Goal: Task Accomplishment & Management: Manage account settings

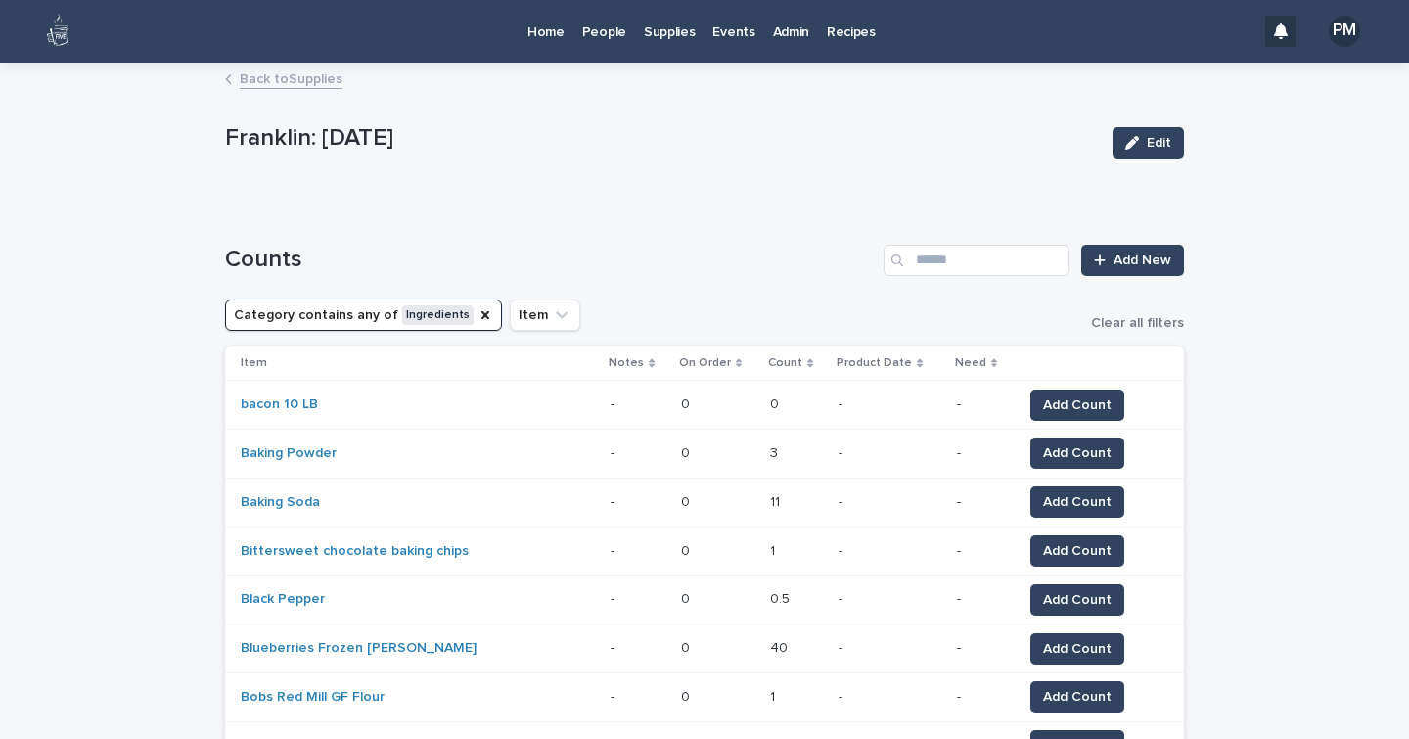
click at [560, 32] on p "Home" at bounding box center [545, 20] width 37 height 41
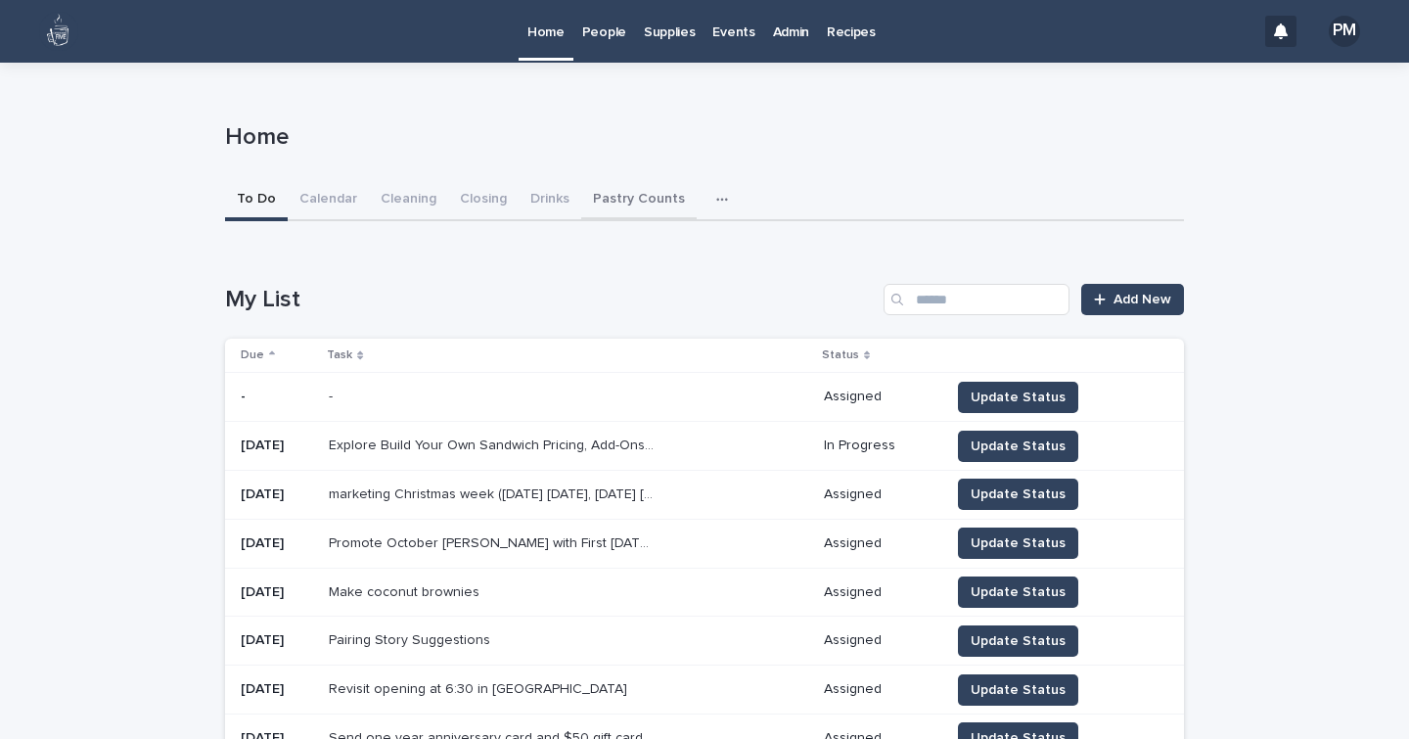
click at [611, 194] on button "Pastry Counts" at bounding box center [638, 200] width 115 height 41
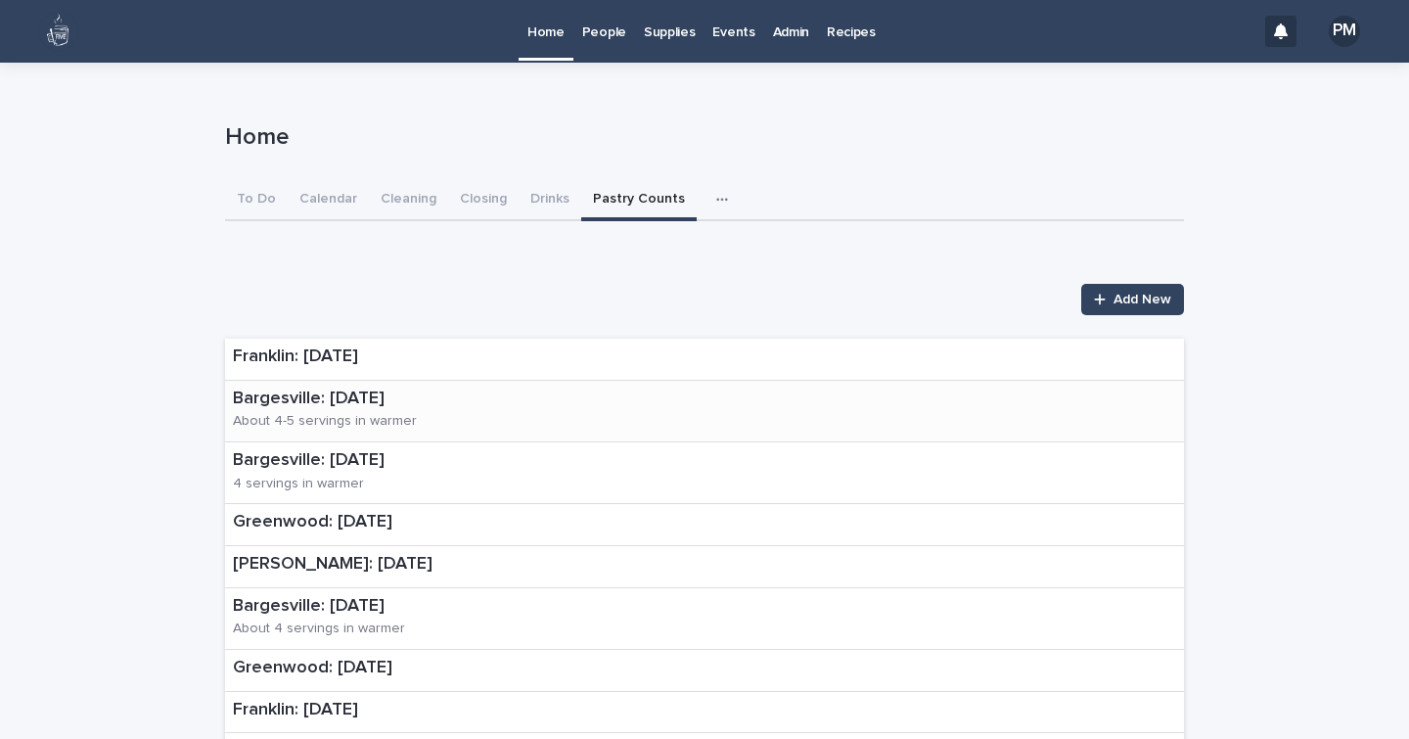
click at [356, 398] on p "Bargesville: [DATE]" at bounding box center [401, 399] width 336 height 22
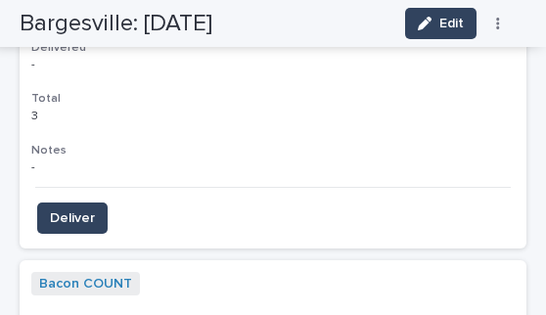
scroll to position [2310, 0]
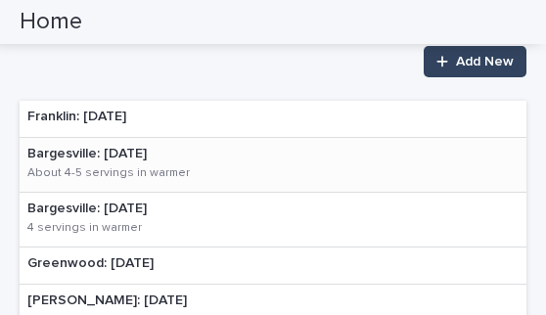
scroll to position [200, 0]
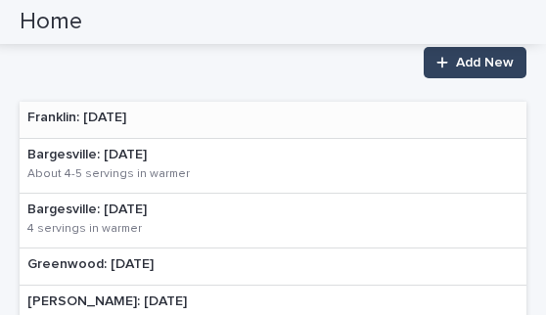
click at [112, 114] on p "Franklin: [DATE]" at bounding box center [76, 118] width 99 height 17
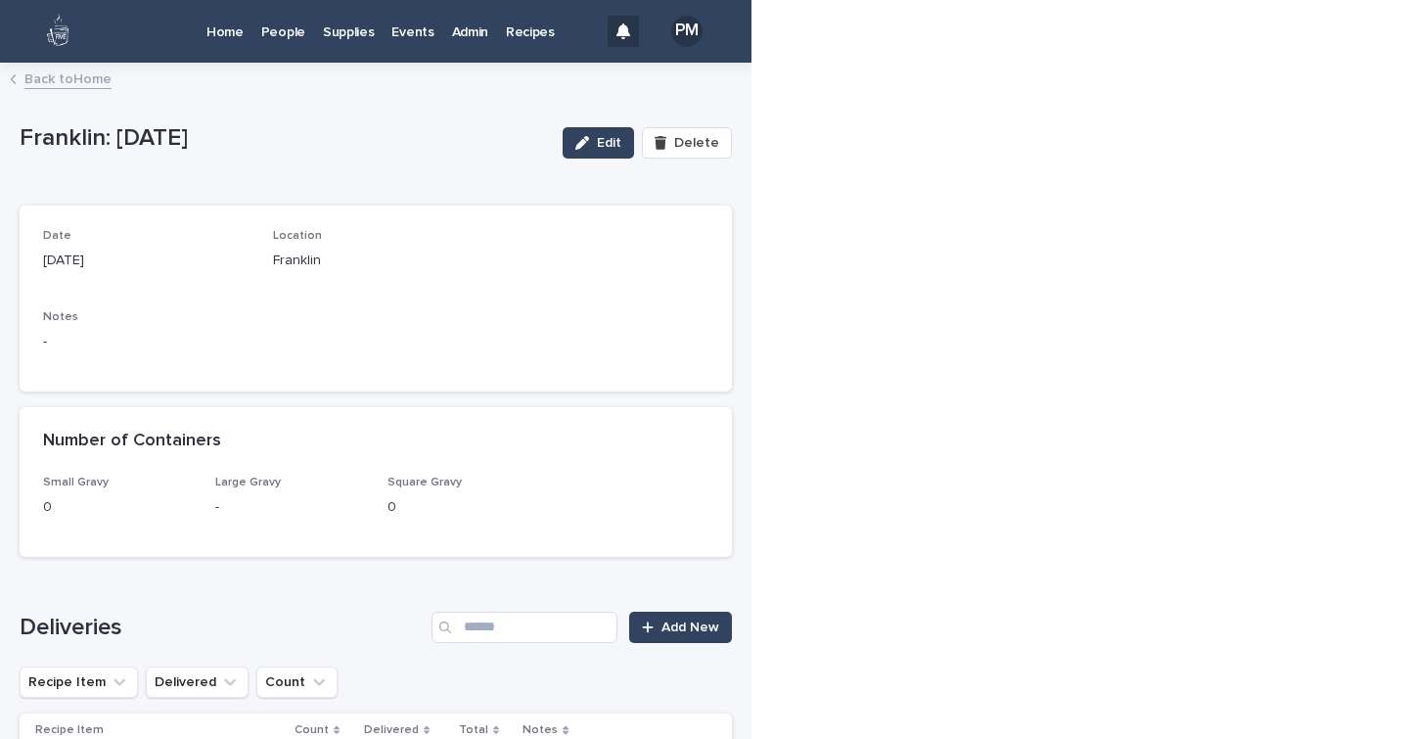
click at [242, 34] on p "Home" at bounding box center [224, 20] width 37 height 41
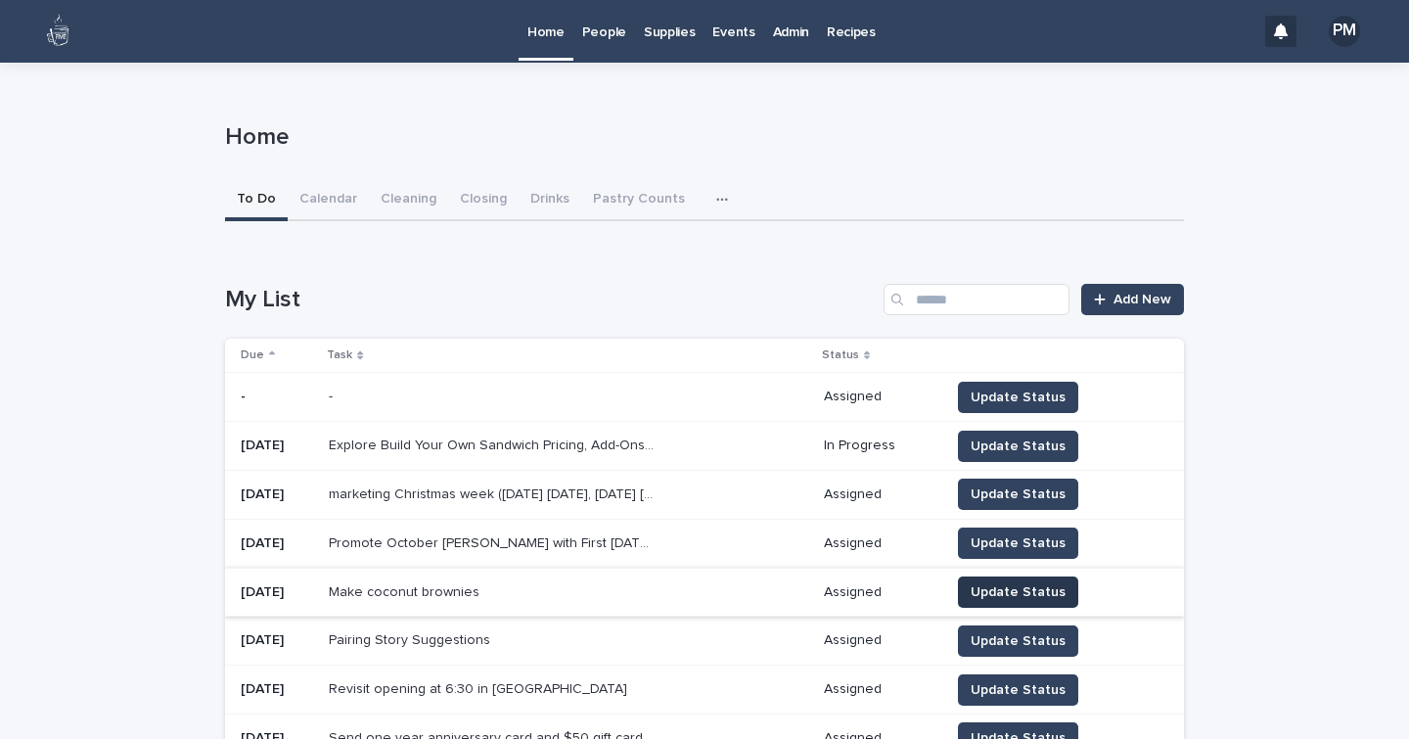
click at [988, 586] on span "Update Status" at bounding box center [1018, 592] width 95 height 20
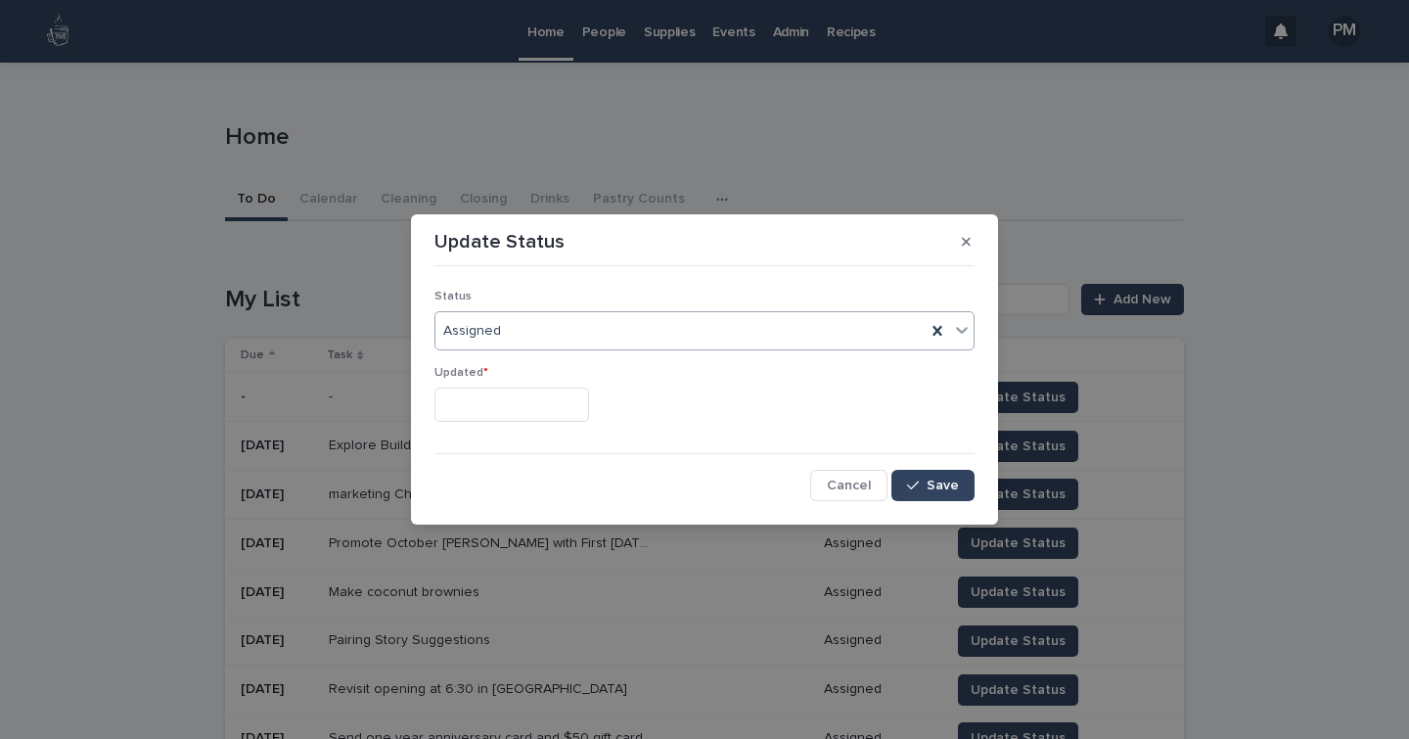
click at [507, 332] on div "Assigned" at bounding box center [680, 331] width 490 height 32
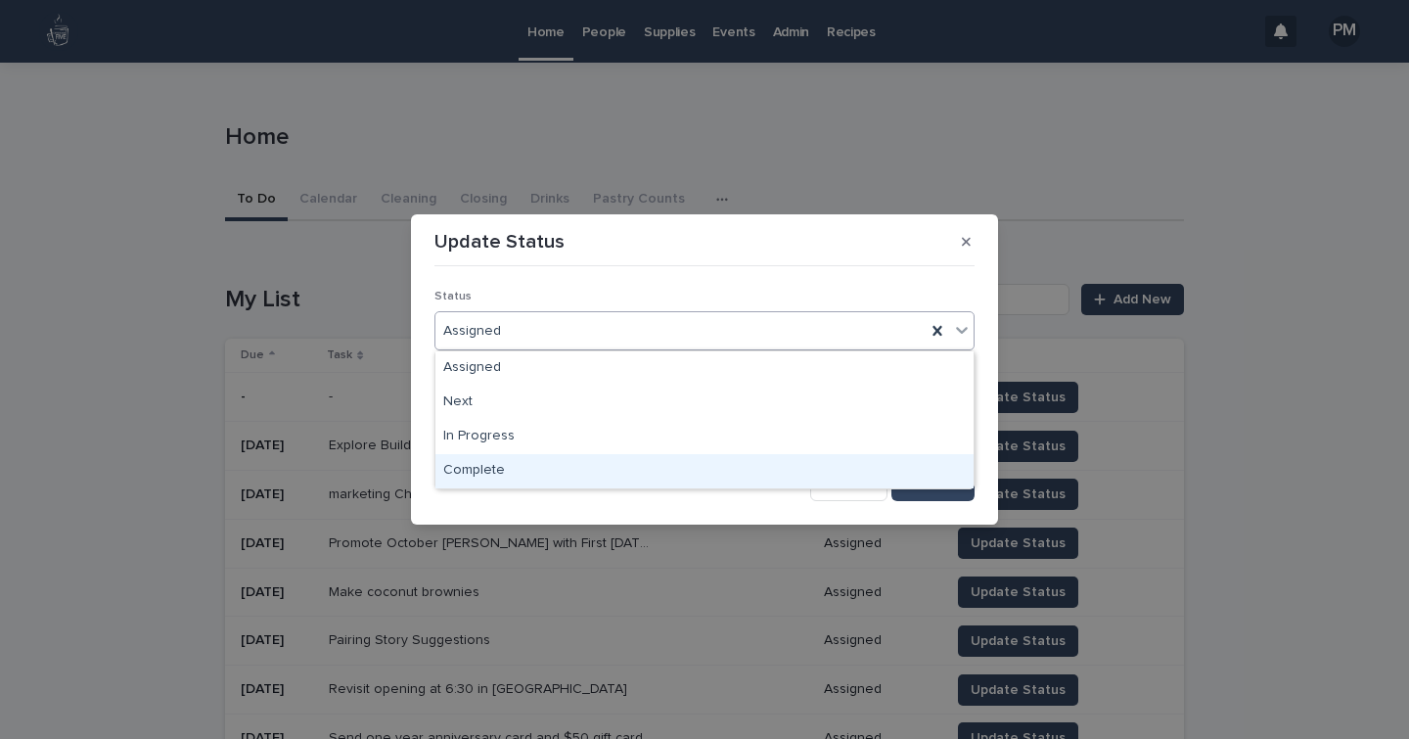
click at [475, 469] on div "Complete" at bounding box center [704, 471] width 538 height 34
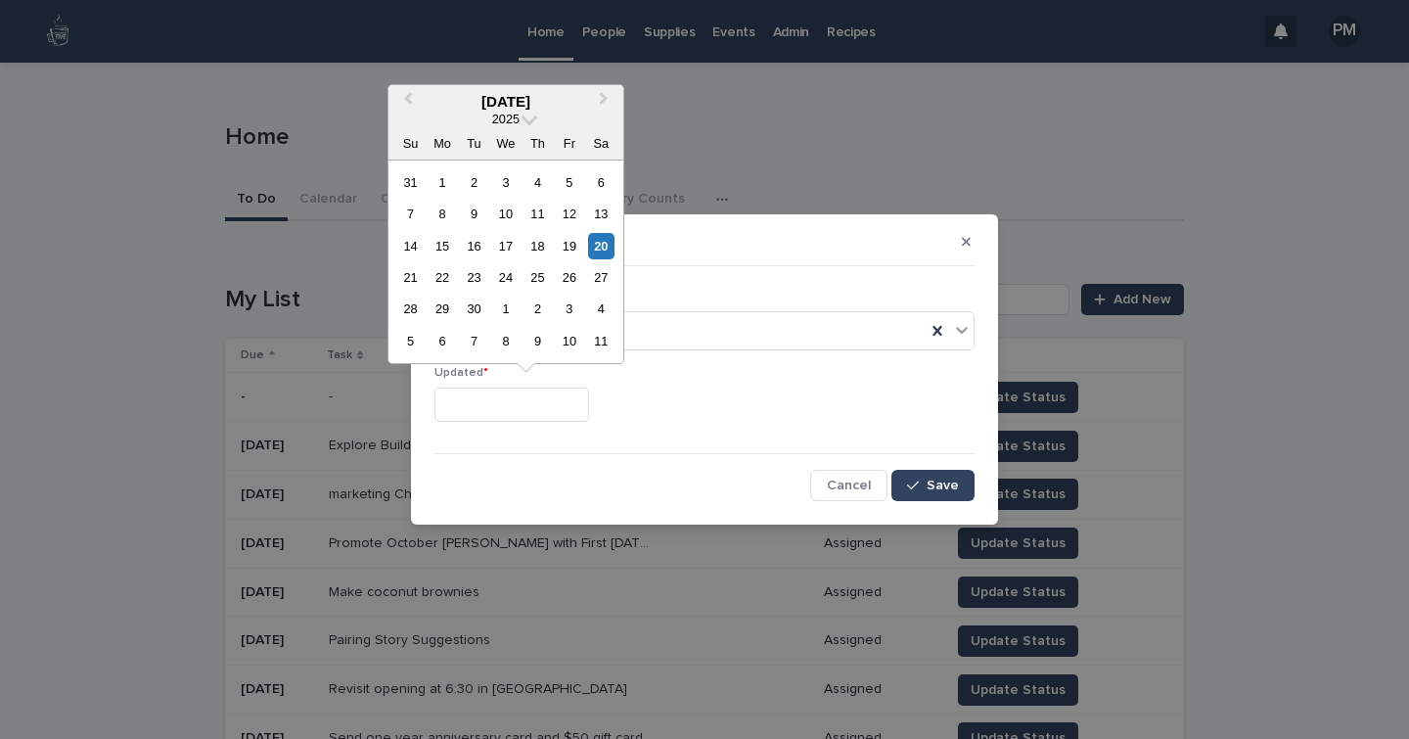
click at [481, 393] on input "text" at bounding box center [511, 404] width 155 height 34
click at [602, 242] on div "20" at bounding box center [601, 246] width 26 height 26
type input "**********"
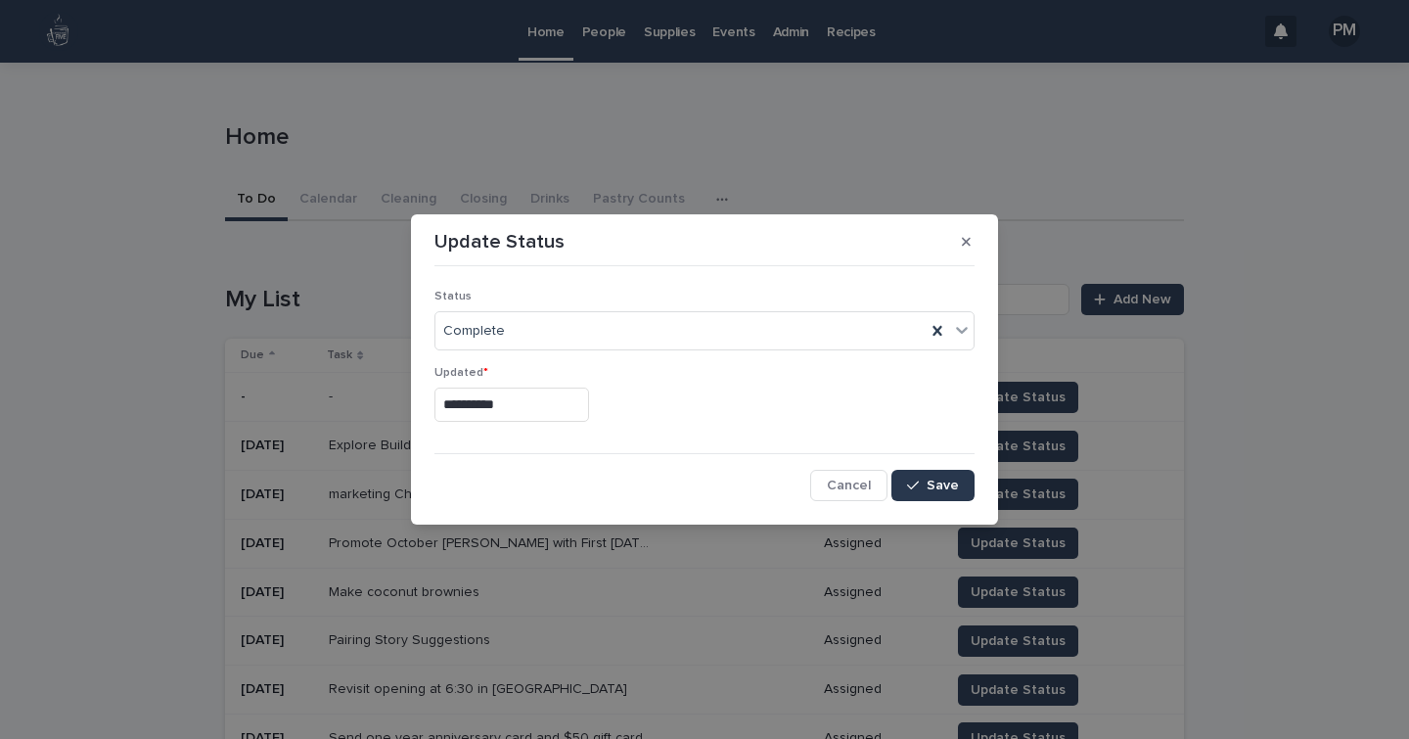
click at [927, 486] on div "button" at bounding box center [917, 485] width 20 height 14
